Goal: Task Accomplishment & Management: Use online tool/utility

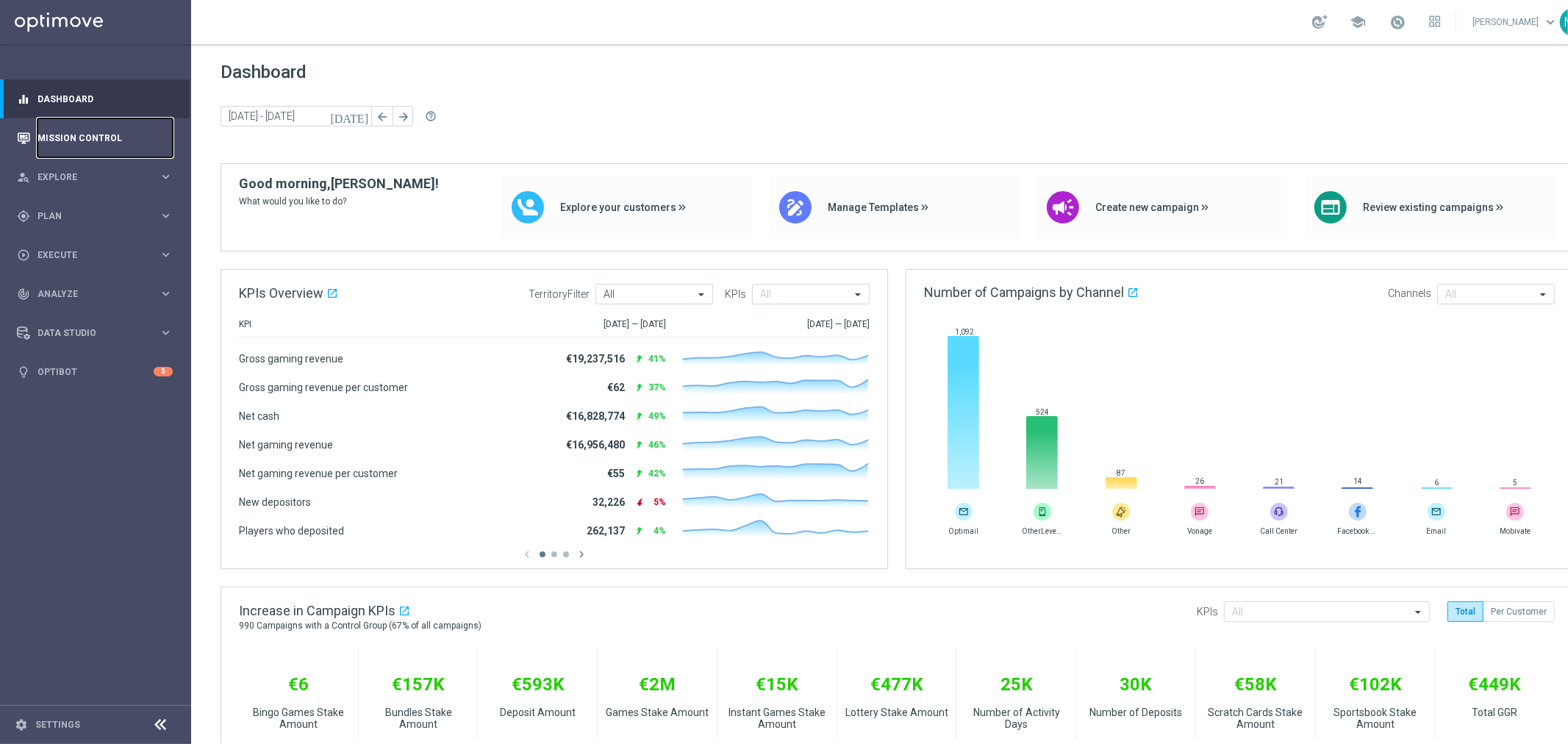
click at [110, 137] on link "Mission Control" at bounding box center [105, 138] width 135 height 39
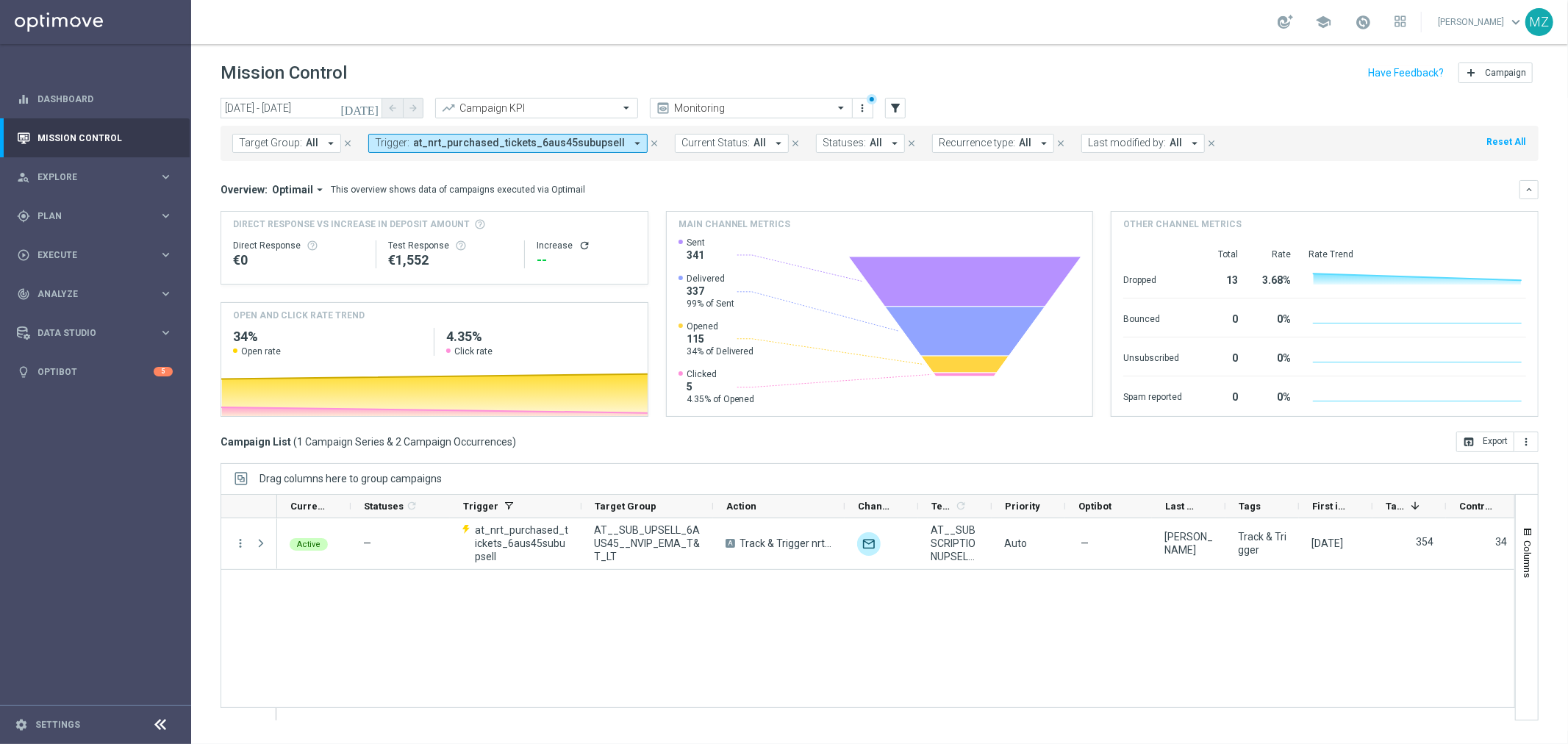
click at [568, 139] on span "at_nrt_purchased_tickets_6aus45subupsell" at bounding box center [519, 143] width 212 height 12
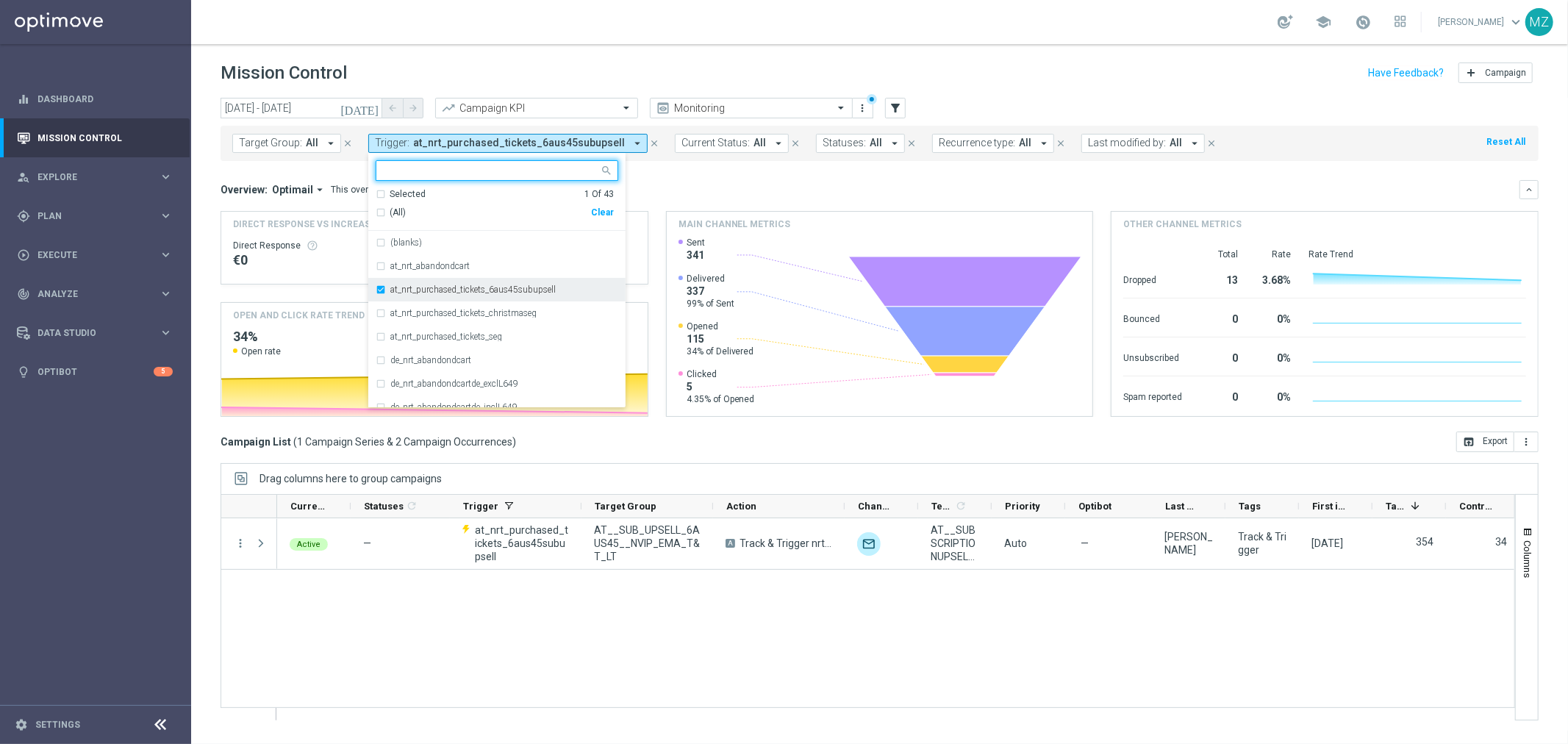
click at [482, 290] on label "at_nrt_purchased_tickets_6aus45subupsell" at bounding box center [472, 289] width 165 height 9
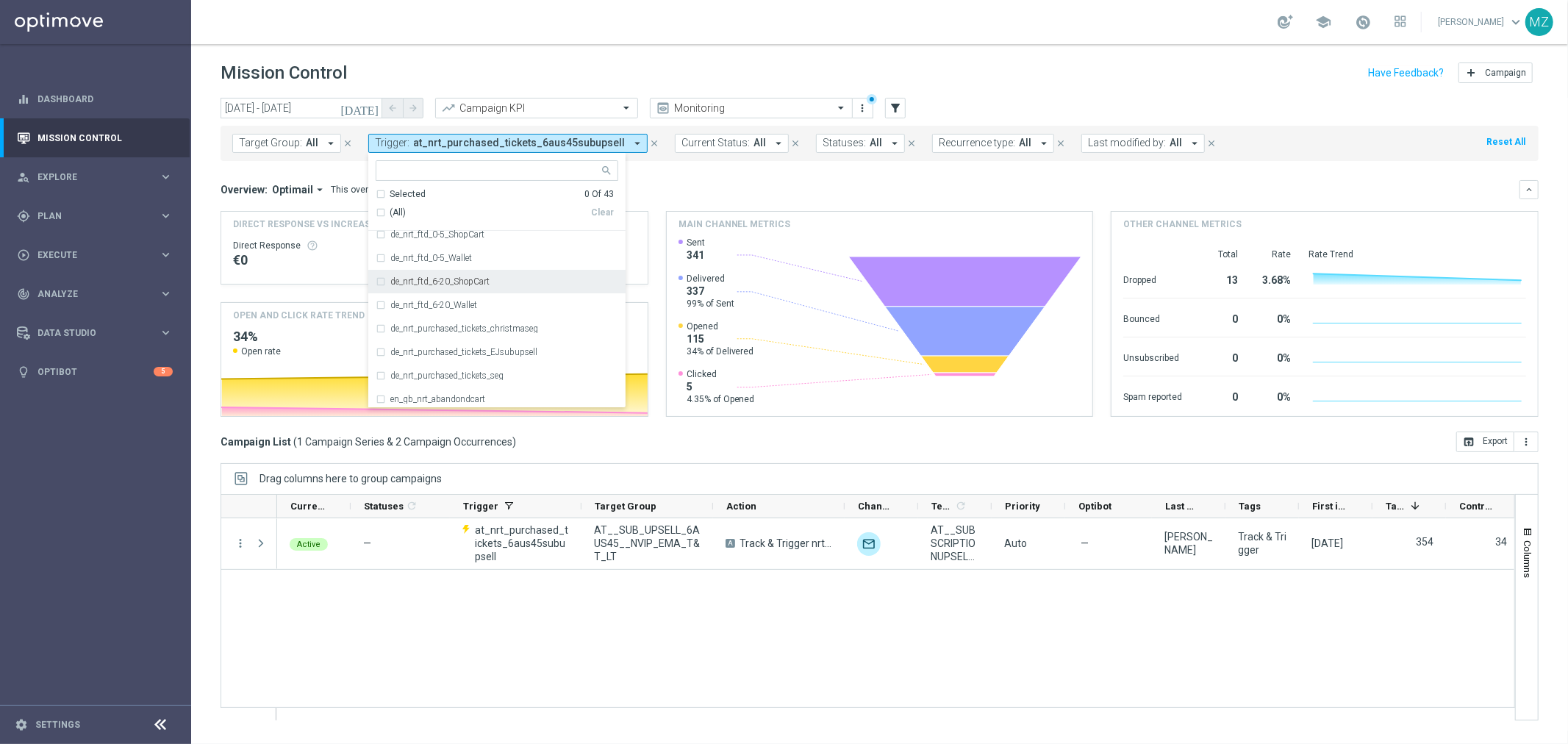
scroll to position [201, 0]
click at [474, 343] on label "de_nrt_purchased_tickets_EJsubupsell" at bounding box center [463, 347] width 147 height 9
click at [583, 615] on div "Active — at_nrt_purchased_tickets_6aus45subupsell AT__SUB_UPSELL_6AUS45__NVIP_E…" at bounding box center [895, 619] width 1237 height 201
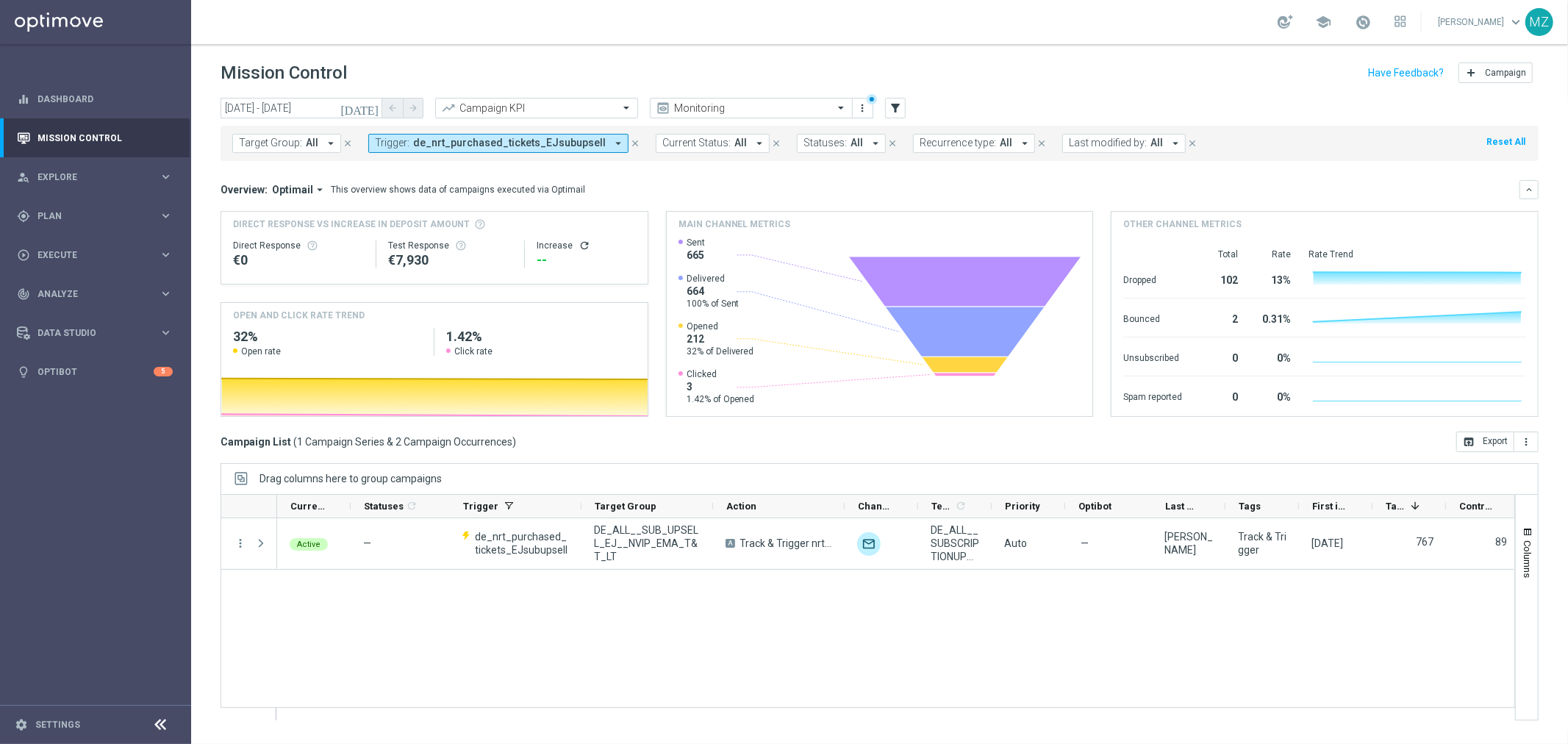
click at [581, 244] on icon "refresh" at bounding box center [584, 245] width 11 height 11
